Goal: Check status: Check status

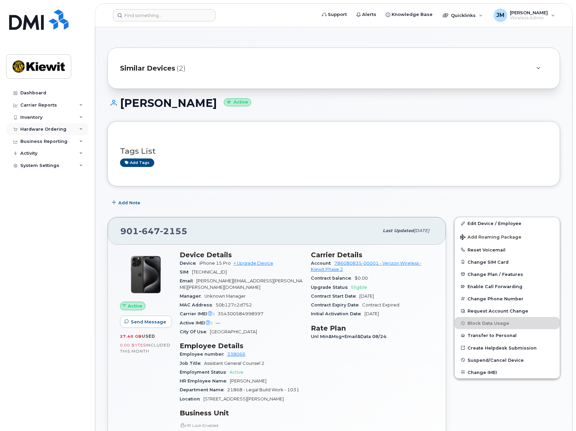
click at [39, 132] on div "Hardware Ordering" at bounding box center [47, 129] width 82 height 12
click at [35, 153] on div "Orders" at bounding box center [31, 155] width 17 height 6
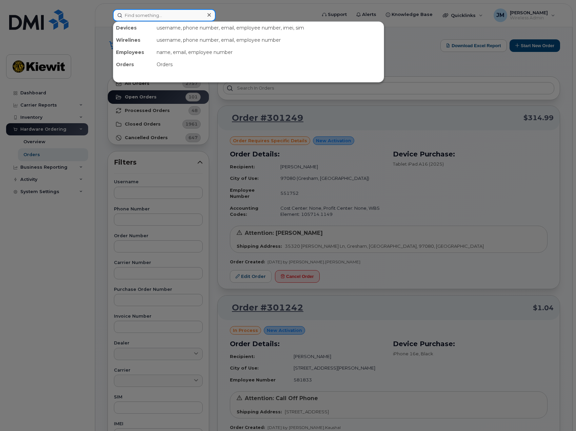
click at [159, 16] on input at bounding box center [164, 15] width 103 height 12
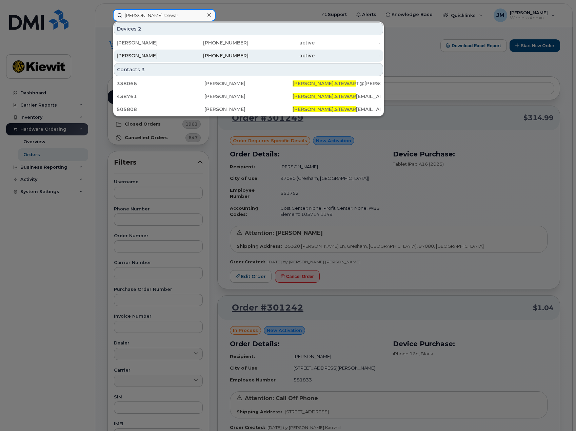
type input "jeremy.stewar"
click at [144, 55] on div "[PERSON_NAME]" at bounding box center [150, 55] width 66 height 7
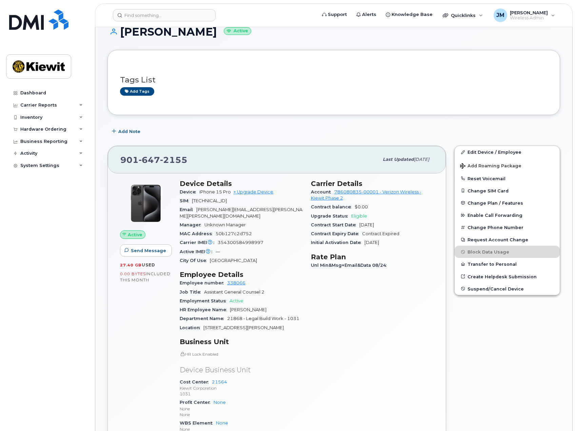
scroll to position [170, 0]
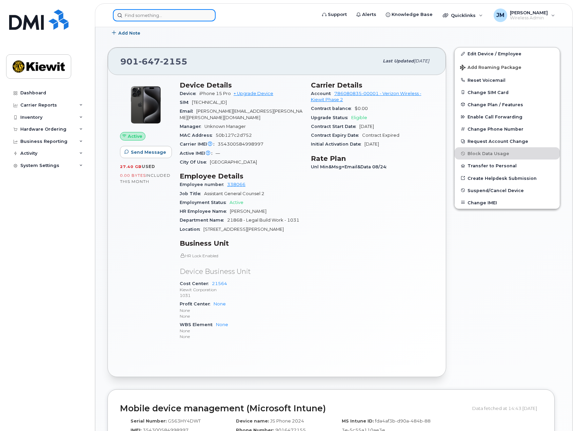
click at [160, 13] on input at bounding box center [164, 15] width 103 height 12
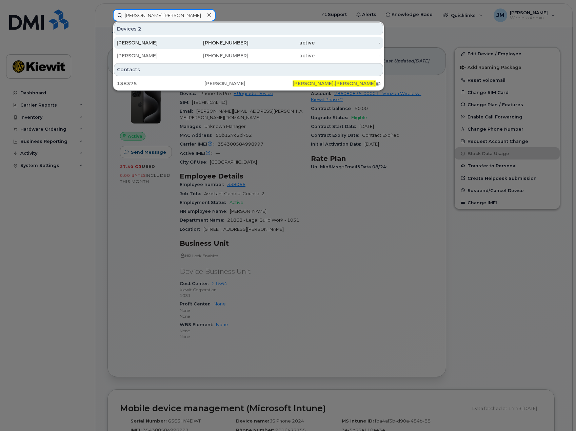
type input "chad.jessen"
click at [156, 40] on div "CHAD JESSEN" at bounding box center [150, 42] width 66 height 7
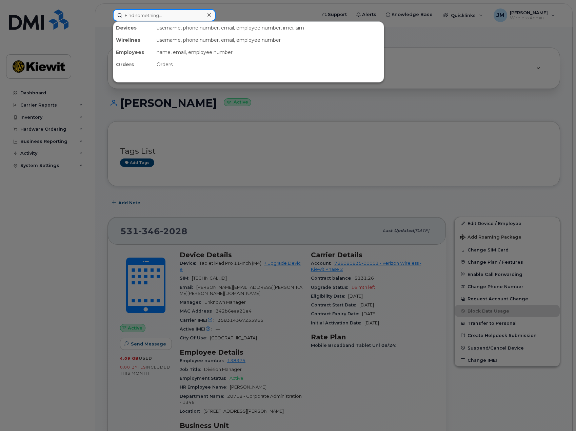
click at [169, 11] on input at bounding box center [164, 15] width 103 height 12
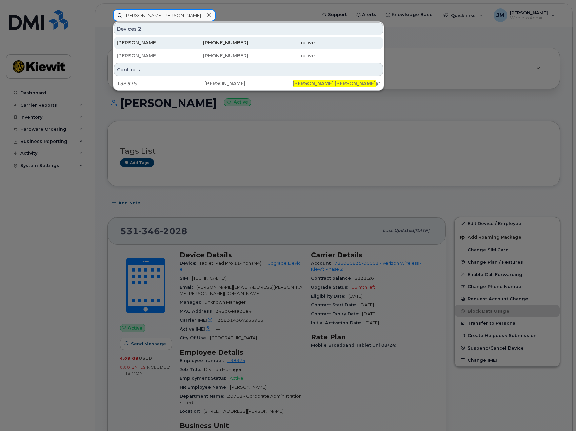
type input "chad.jessen"
click at [149, 41] on div "CHAD JESSEN" at bounding box center [150, 42] width 66 height 7
click at [152, 44] on div "CHAD JESSEN" at bounding box center [150, 42] width 66 height 7
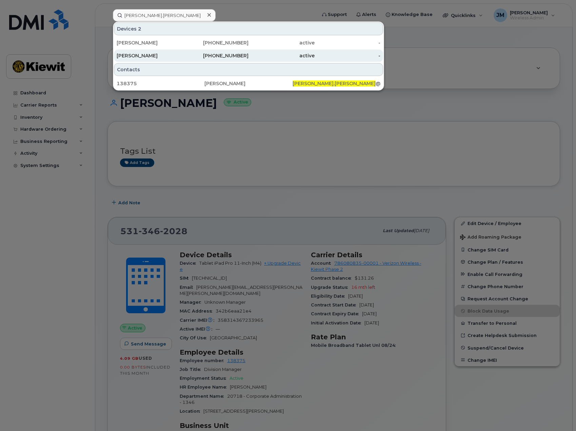
click at [144, 58] on div "[PERSON_NAME]" at bounding box center [150, 55] width 66 height 7
click at [320, 131] on div at bounding box center [288, 215] width 576 height 431
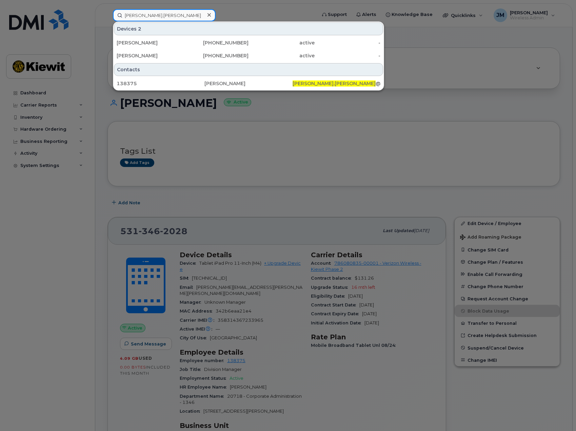
click at [149, 15] on input "chad.jessen" at bounding box center [164, 15] width 103 height 12
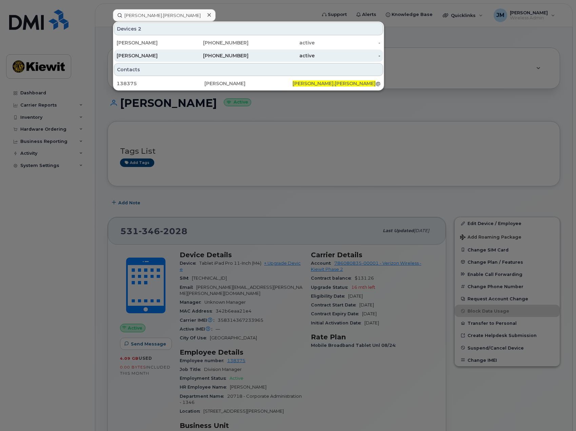
click at [138, 57] on div "[PERSON_NAME]" at bounding box center [150, 55] width 66 height 7
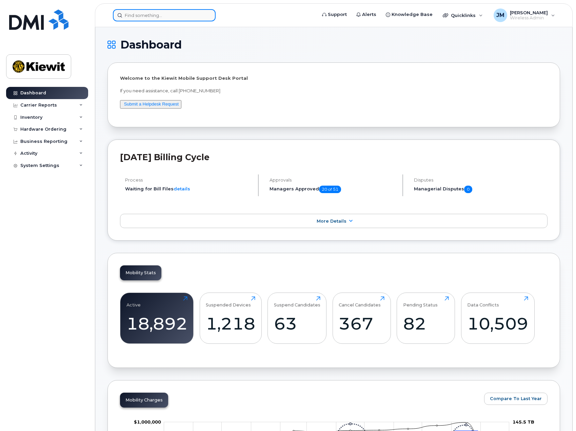
click at [158, 19] on input at bounding box center [164, 15] width 103 height 12
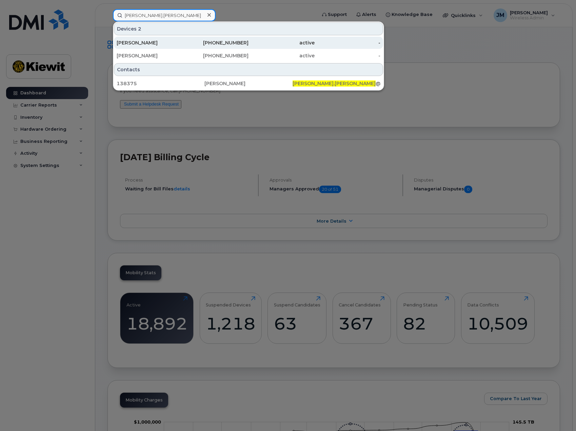
type input "chad.jessen"
click at [148, 42] on div "CHAD JESSEN" at bounding box center [150, 42] width 66 height 7
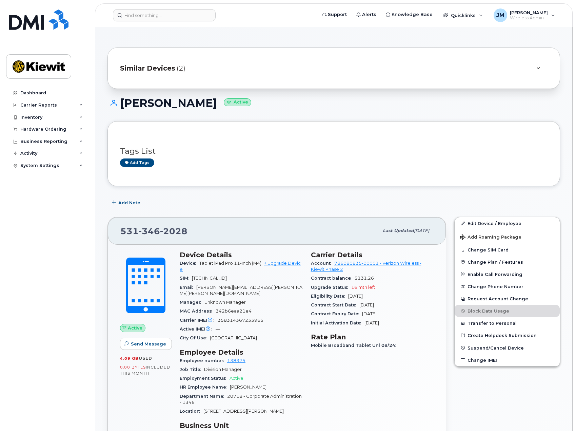
click at [539, 69] on icon at bounding box center [539, 68] width 4 height 4
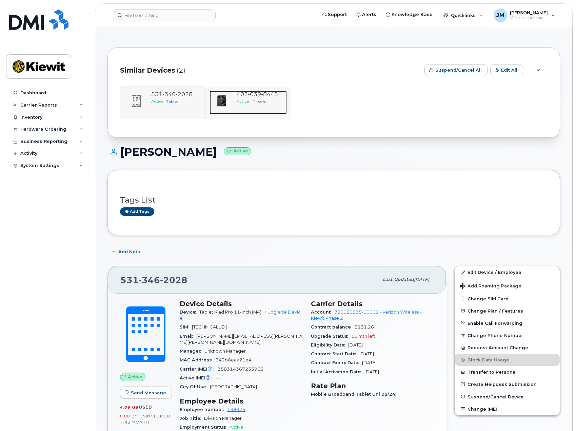
click at [253, 93] on span "639" at bounding box center [254, 94] width 13 height 6
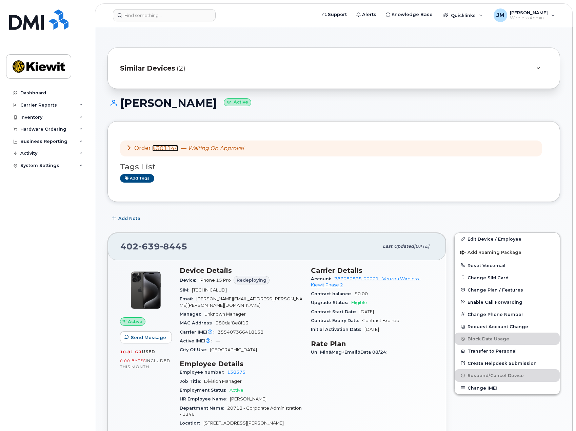
click at [160, 148] on link "#301144" at bounding box center [165, 148] width 26 height 6
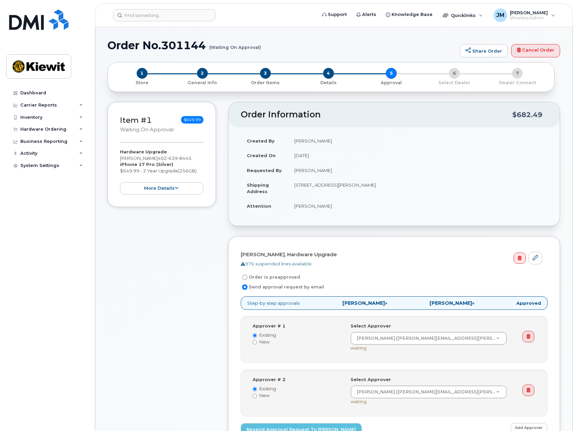
click at [126, 343] on div "Item #1 Waiting On Approval $649.99 Hardware Upgrade Chad Jessen 402 639 8445 i…" at bounding box center [162, 296] width 109 height 388
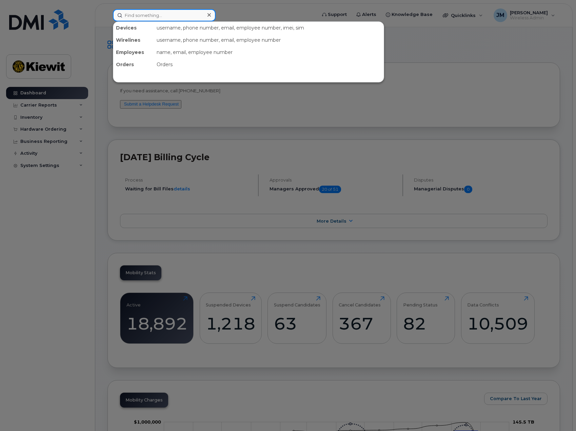
click at [146, 18] on input at bounding box center [164, 15] width 103 height 12
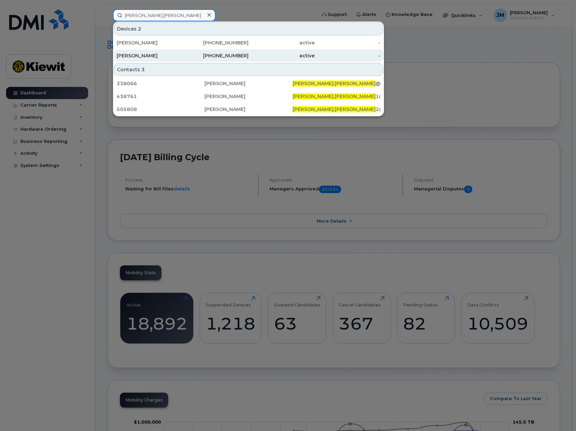
type input "[PERSON_NAME].[PERSON_NAME]"
click at [160, 56] on div "[PERSON_NAME]" at bounding box center [150, 55] width 66 height 7
